Goal: Complete application form

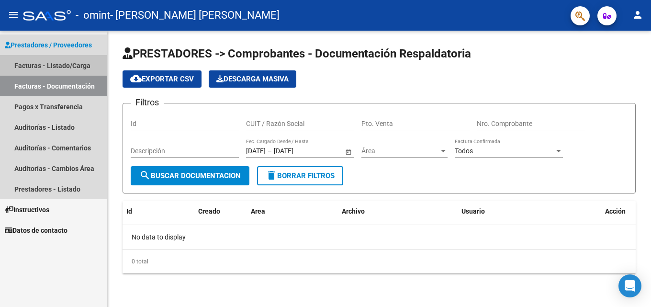
click at [75, 65] on link "Facturas - Listado/Carga" at bounding box center [53, 65] width 107 height 21
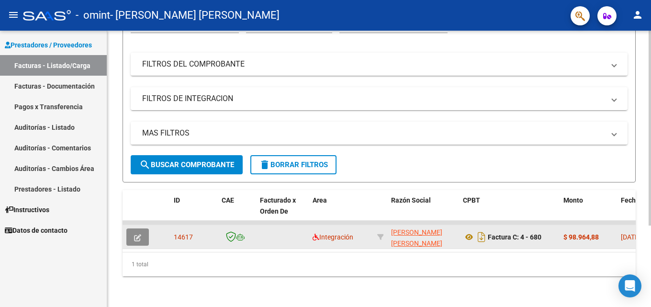
click at [148, 228] on button "button" at bounding box center [137, 236] width 23 height 17
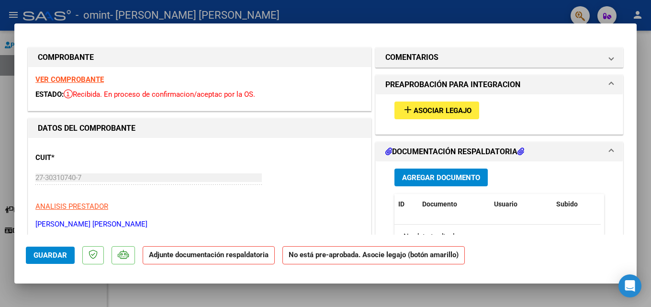
click at [457, 114] on span "Asociar Legajo" at bounding box center [443, 110] width 58 height 9
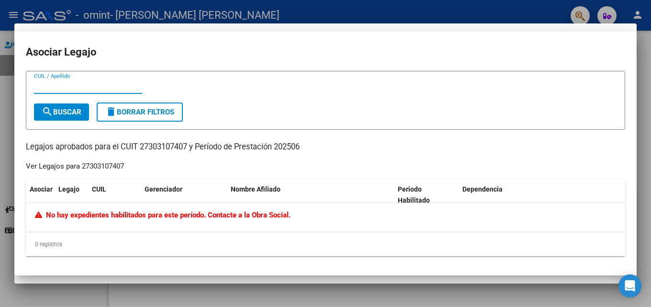
type input "$ 0,00"
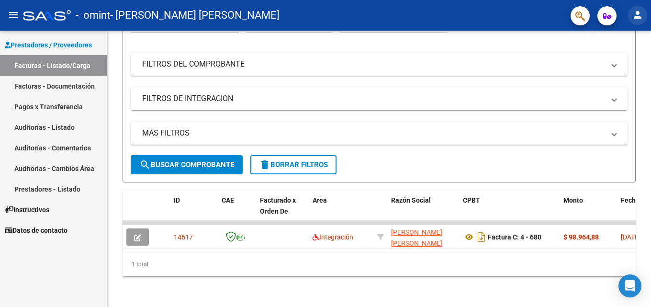
click at [637, 11] on mat-icon "person" at bounding box center [637, 14] width 11 height 11
click at [613, 60] on button "exit_to_app Salir" at bounding box center [618, 63] width 58 height 23
